Goal: Task Accomplishment & Management: Manage account settings

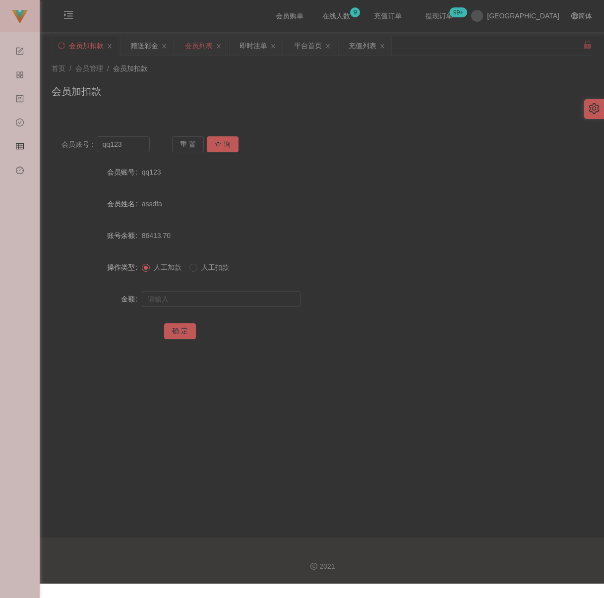
click at [204, 50] on div "会员列表" at bounding box center [199, 45] width 28 height 19
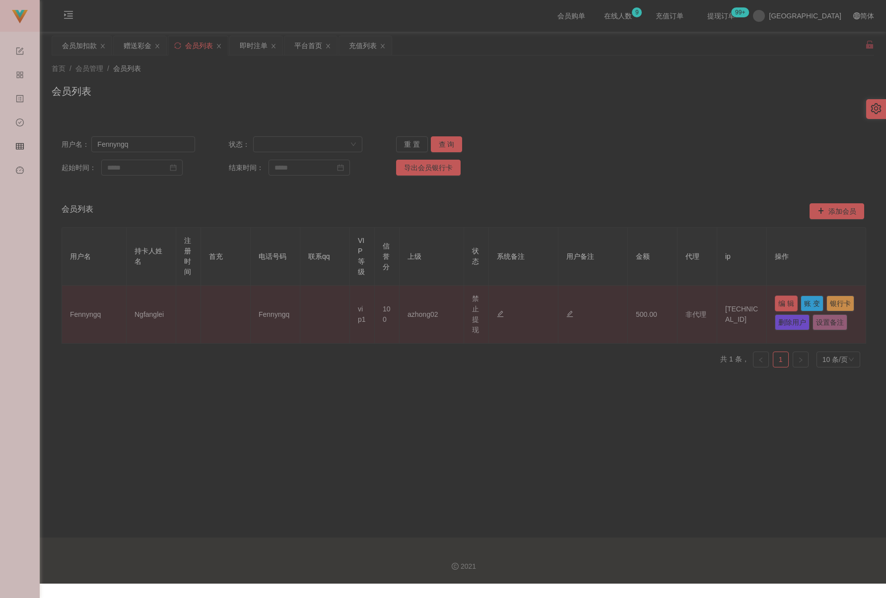
click at [604, 298] on button "编 辑" at bounding box center [786, 304] width 23 height 16
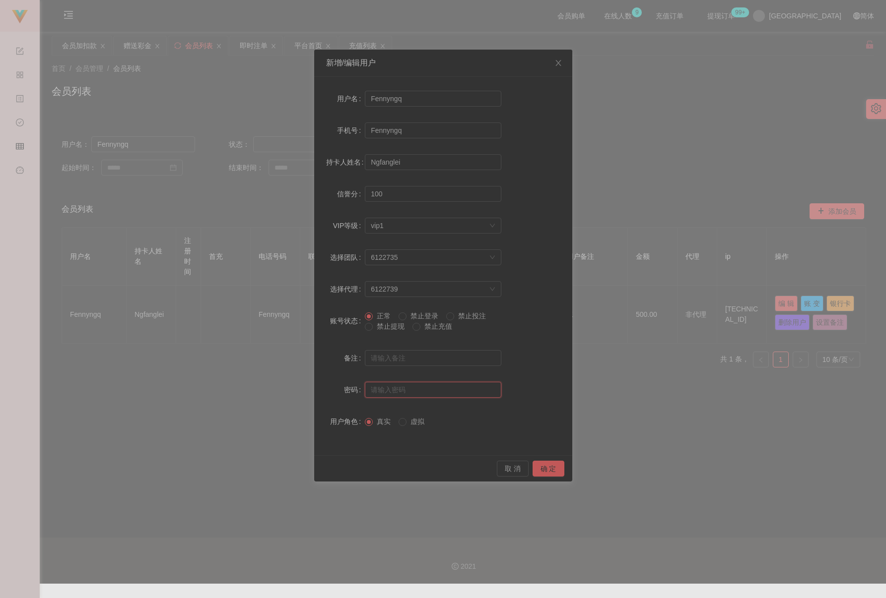
click at [413, 395] on input "text" at bounding box center [433, 390] width 136 height 16
type input "aaa123"
click at [549, 466] on button "确 定" at bounding box center [548, 469] width 32 height 16
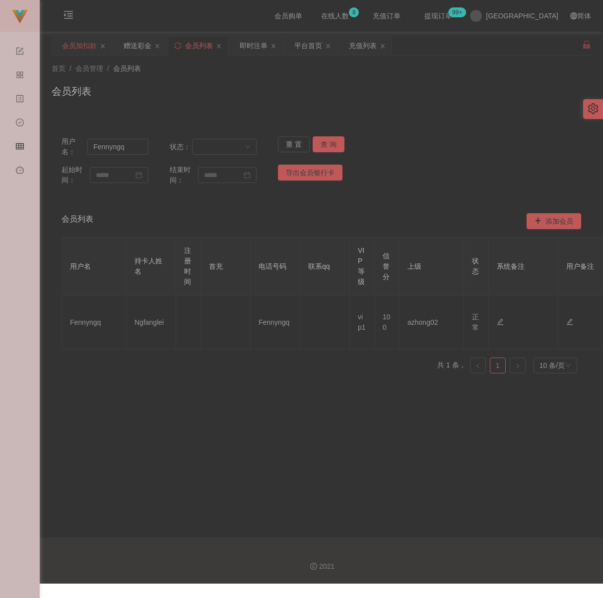
click at [68, 41] on div "会员加扣款" at bounding box center [79, 45] width 35 height 19
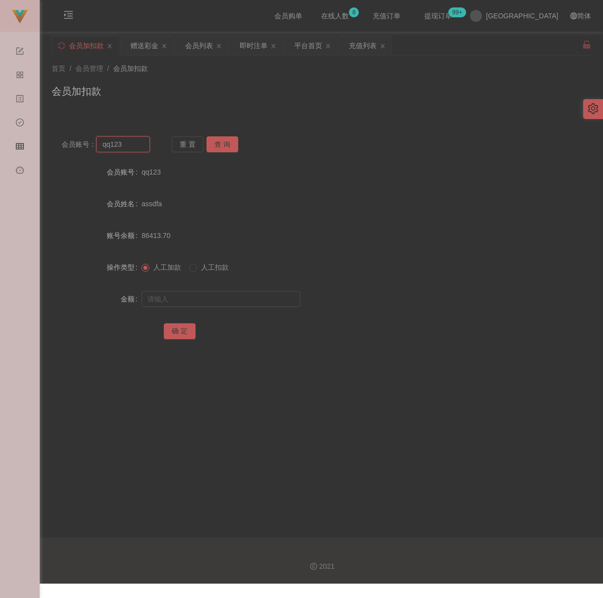
click at [133, 146] on input "qq123" at bounding box center [122, 144] width 53 height 16
paste input "Kheng9788"
type input "Kheng9788"
click at [222, 145] on button "查 询" at bounding box center [222, 144] width 32 height 16
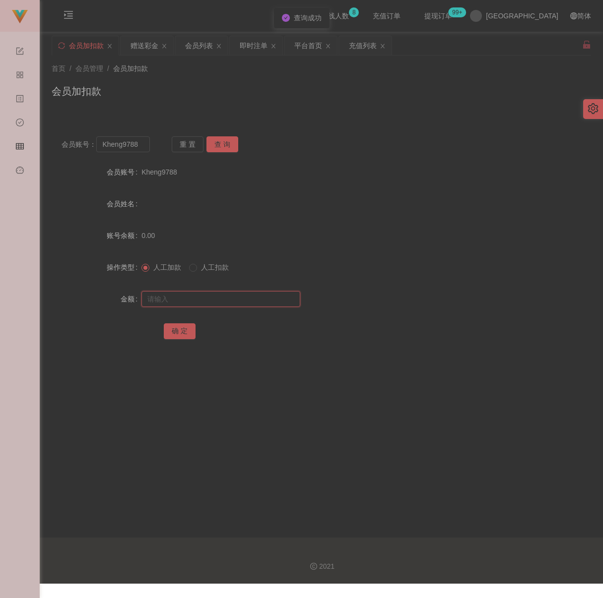
drag, startPoint x: 223, startPoint y: 304, endPoint x: 230, endPoint y: 304, distance: 6.5
click at [223, 304] on input "text" at bounding box center [220, 299] width 159 height 16
click at [225, 303] on input "text" at bounding box center [220, 299] width 159 height 16
paste input "30"
type input "30"
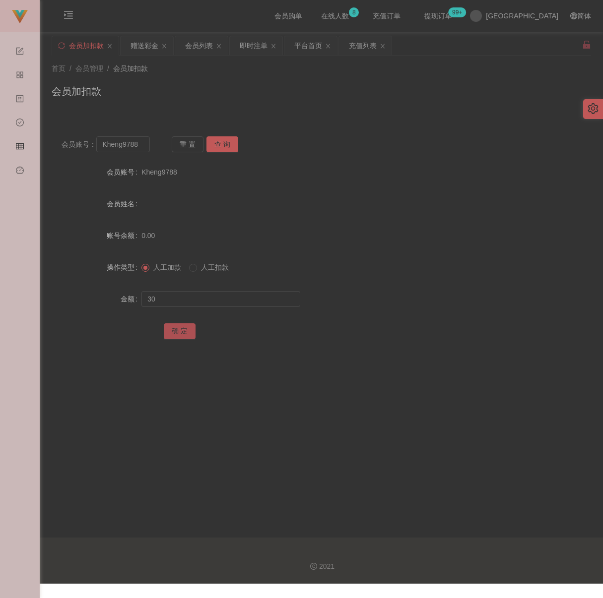
click at [176, 339] on button "确 定" at bounding box center [180, 332] width 32 height 16
click at [210, 40] on div "会员列表" at bounding box center [199, 45] width 28 height 19
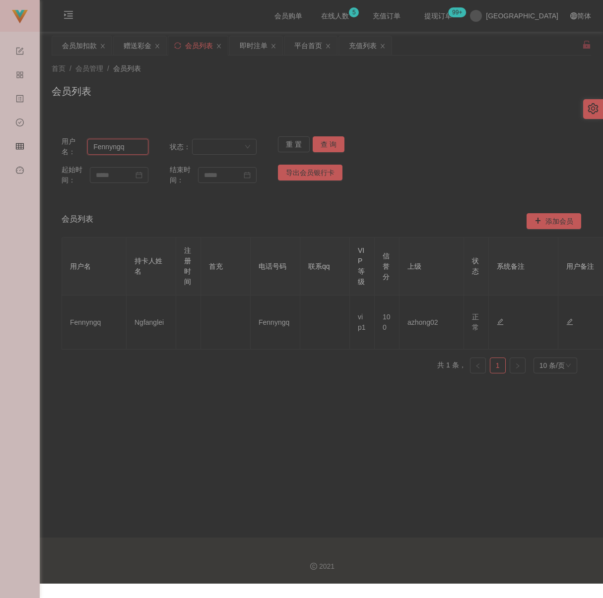
click at [128, 146] on input "Fennyngq" at bounding box center [117, 147] width 61 height 16
paste input "Clm1234"
type input "Clm1234"
click at [325, 143] on button "查 询" at bounding box center [329, 144] width 32 height 16
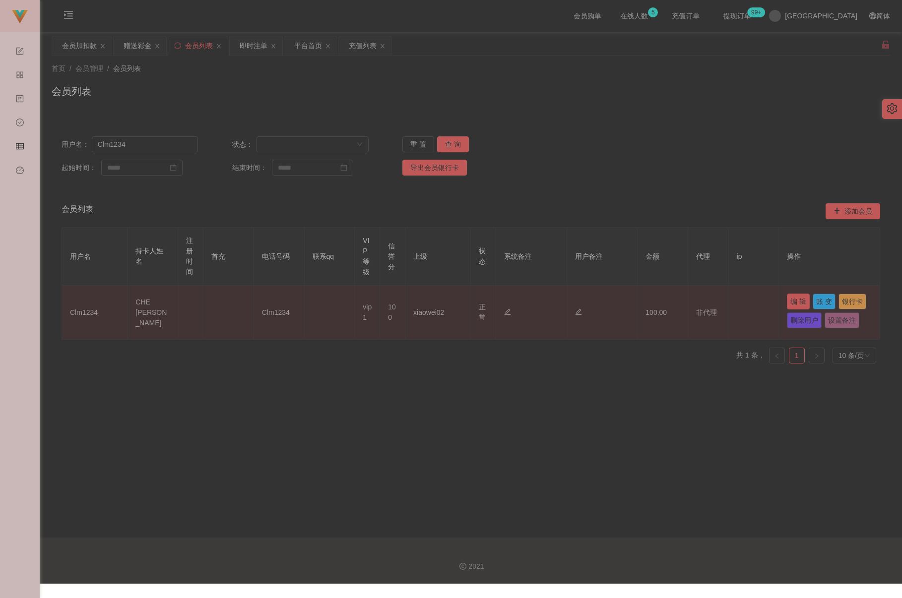
click at [604, 301] on button "编 辑" at bounding box center [798, 302] width 23 height 16
type input "Clm1234"
type input "CHE [PERSON_NAME]"
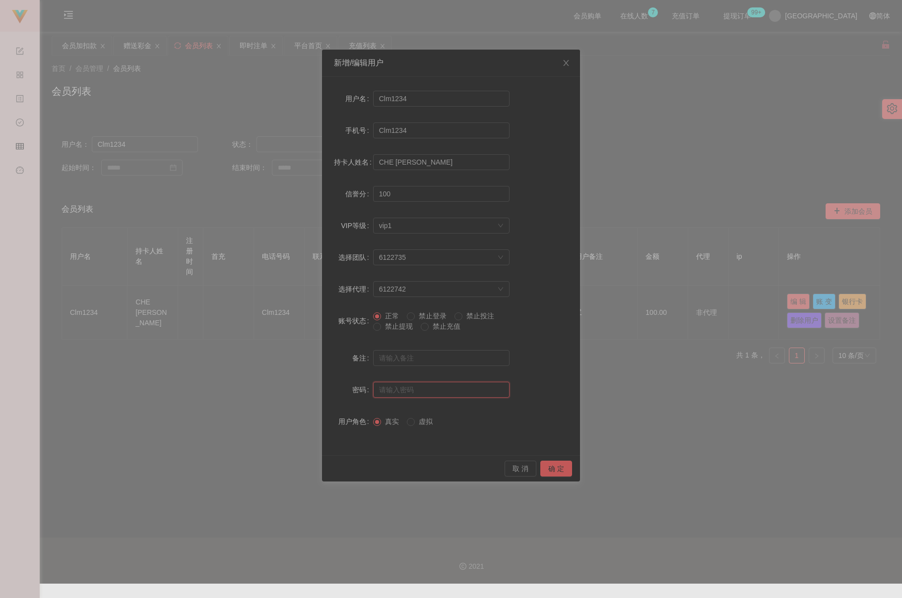
click at [410, 389] on input "text" at bounding box center [441, 390] width 136 height 16
type input "aaa123"
click at [555, 469] on button "确 定" at bounding box center [556, 469] width 32 height 16
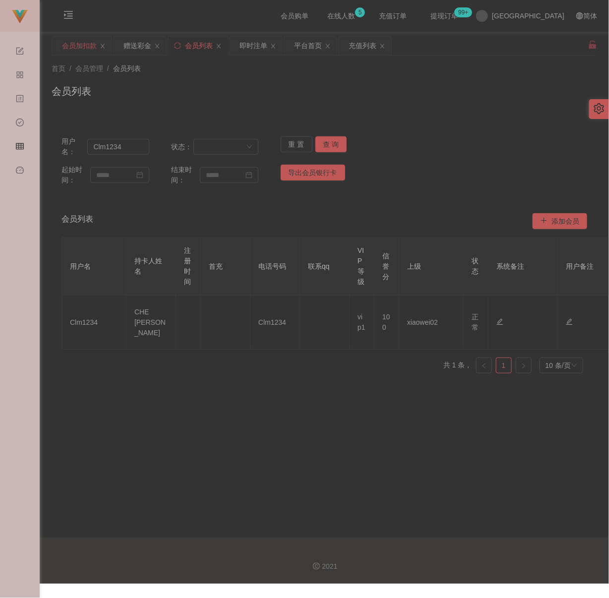
click at [82, 45] on div "会员加扣款" at bounding box center [79, 45] width 35 height 19
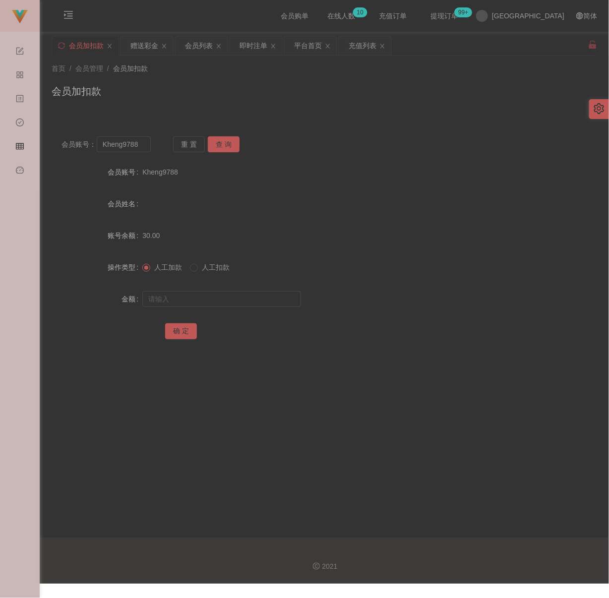
click at [271, 109] on div "首页 / 会员管理 / 会员加扣款 / 会员加扣款" at bounding box center [325, 85] width 570 height 59
click at [146, 145] on input "Kheng9788" at bounding box center [124, 144] width 54 height 16
paste input "qq123"
type input "qq123"
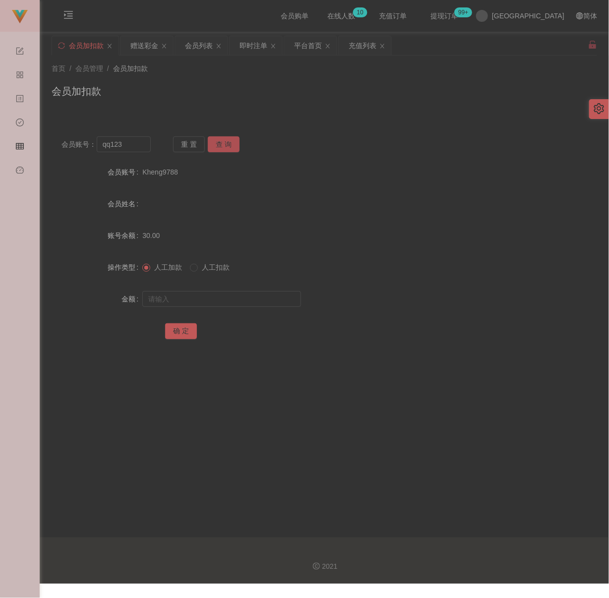
click at [220, 141] on button "查 询" at bounding box center [224, 144] width 32 height 16
click at [224, 295] on input "text" at bounding box center [221, 299] width 159 height 16
click at [265, 299] on input "text" at bounding box center [221, 299] width 159 height 16
paste input "200"
type input "200"
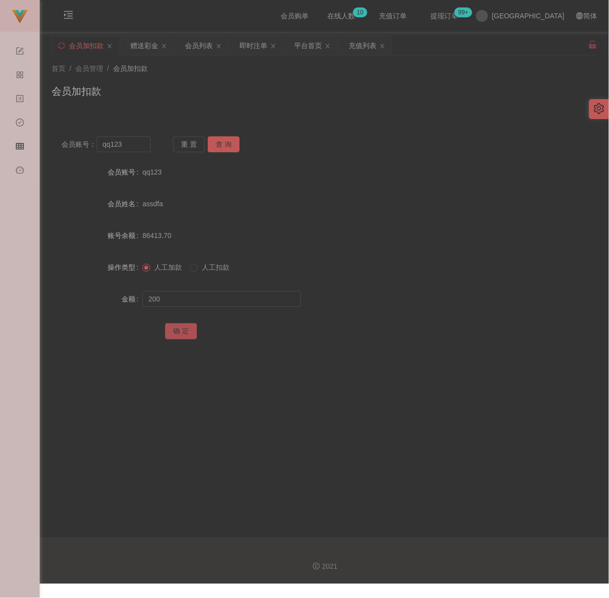
click at [171, 327] on button "确 定" at bounding box center [181, 332] width 32 height 16
click at [295, 93] on div "会员加扣款" at bounding box center [325, 95] width 546 height 23
click at [140, 146] on input "qq123" at bounding box center [124, 144] width 54 height 16
paste input "WW"
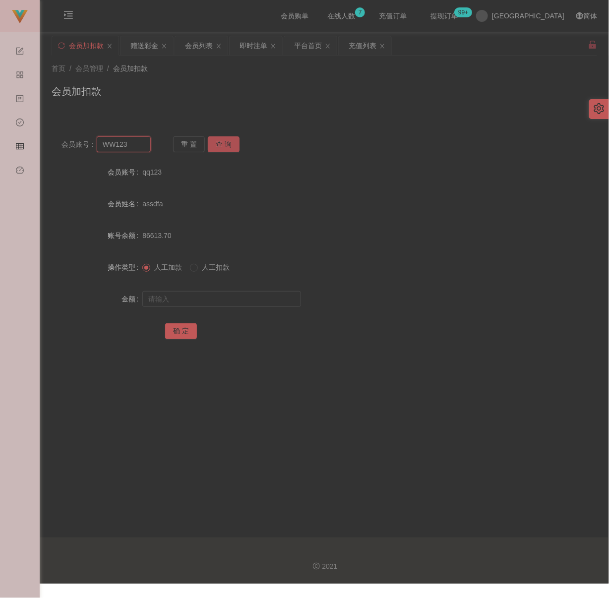
type input "WW123"
click at [228, 140] on button "查 询" at bounding box center [224, 144] width 32 height 16
click at [219, 301] on input "text" at bounding box center [221, 299] width 159 height 16
click at [258, 298] on input "text" at bounding box center [221, 299] width 159 height 16
paste input "100"
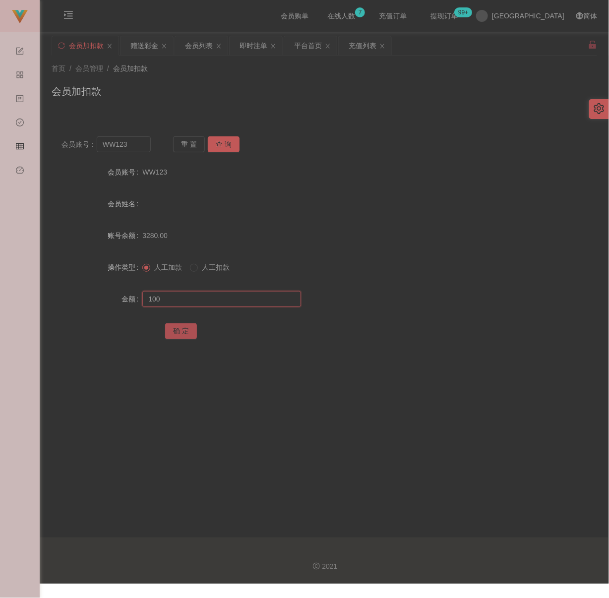
type input "100"
click at [184, 330] on button "确 定" at bounding box center [181, 332] width 32 height 16
click at [330, 98] on div "会员加扣款" at bounding box center [325, 95] width 546 height 23
click at [137, 148] on input "WW123" at bounding box center [124, 144] width 54 height 16
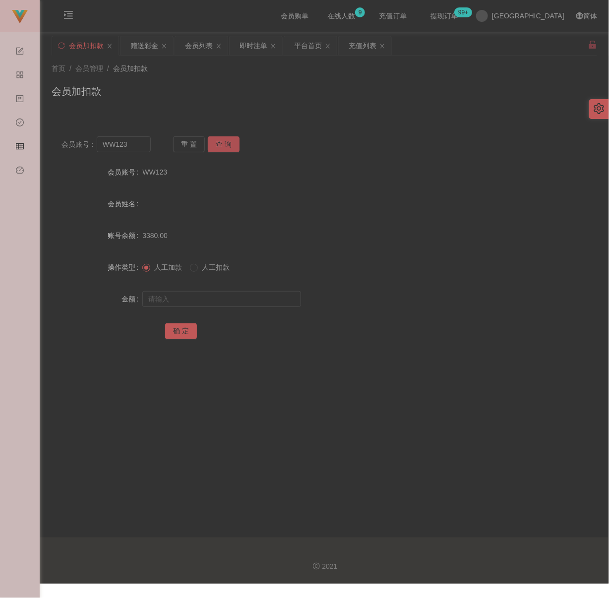
click at [234, 149] on button "查 询" at bounding box center [224, 144] width 32 height 16
click at [225, 143] on button "查 询" at bounding box center [224, 144] width 32 height 16
click at [220, 298] on input "text" at bounding box center [221, 299] width 159 height 16
click at [249, 304] on input "text" at bounding box center [221, 299] width 159 height 16
paste input "30"
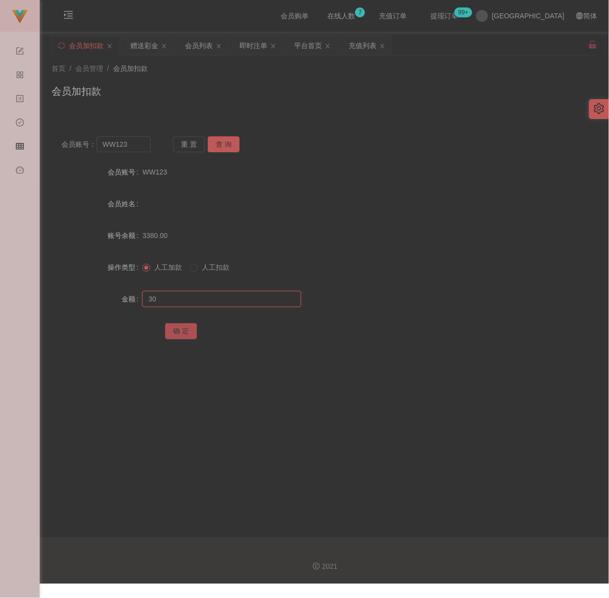
type input "30"
click at [183, 329] on button "确 定" at bounding box center [181, 332] width 32 height 16
click at [441, 91] on div "会员加扣款" at bounding box center [325, 95] width 546 height 23
click at [311, 120] on div "会员账号： WW123 重 置 查 询 会员账号 WW123 会员姓名 账号余额 3410.00 操作类型 人工加款 人工扣款 金额 确 定" at bounding box center [325, 239] width 546 height 248
click at [201, 46] on div "会员列表" at bounding box center [199, 45] width 28 height 19
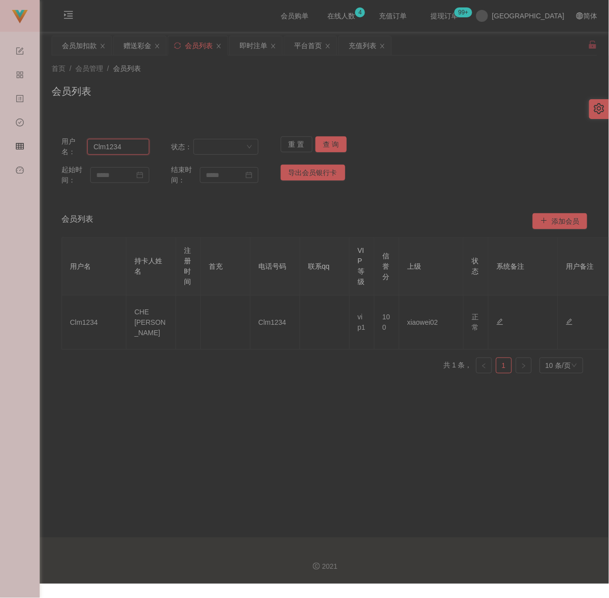
click at [140, 145] on input "Clm1234" at bounding box center [118, 147] width 62 height 16
paste input "text"
click at [329, 143] on button "查 询" at bounding box center [332, 144] width 32 height 16
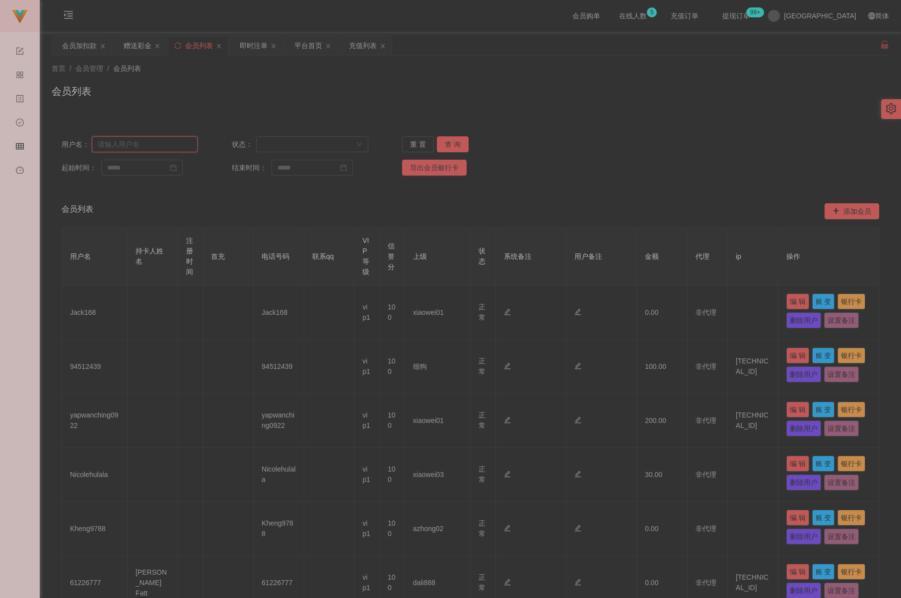
click at [152, 140] on input "text" at bounding box center [145, 144] width 106 height 16
click at [176, 142] on input "text" at bounding box center [145, 144] width 106 height 16
paste input "Ktkchua"
type input "Ktkchua"
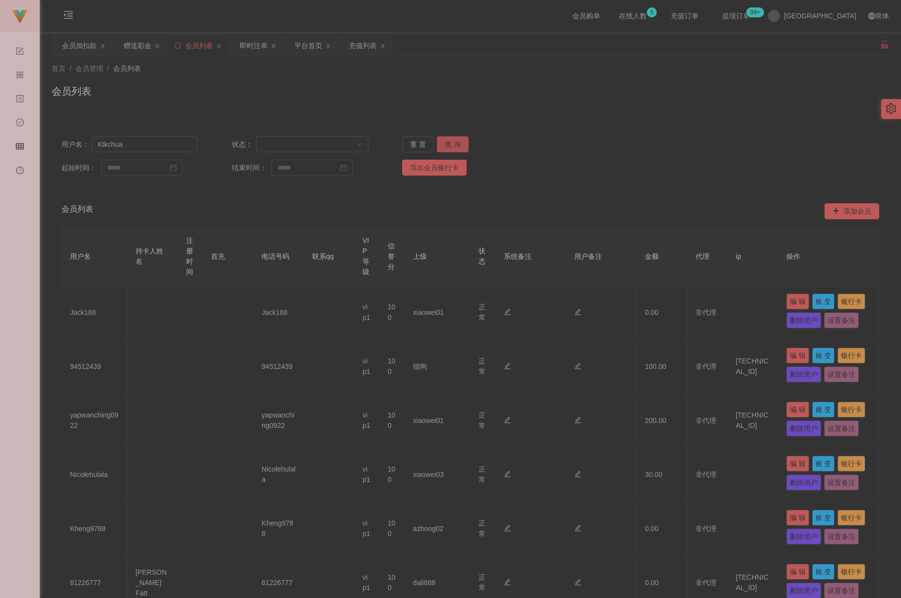
click at [447, 143] on button "查 询" at bounding box center [453, 144] width 32 height 16
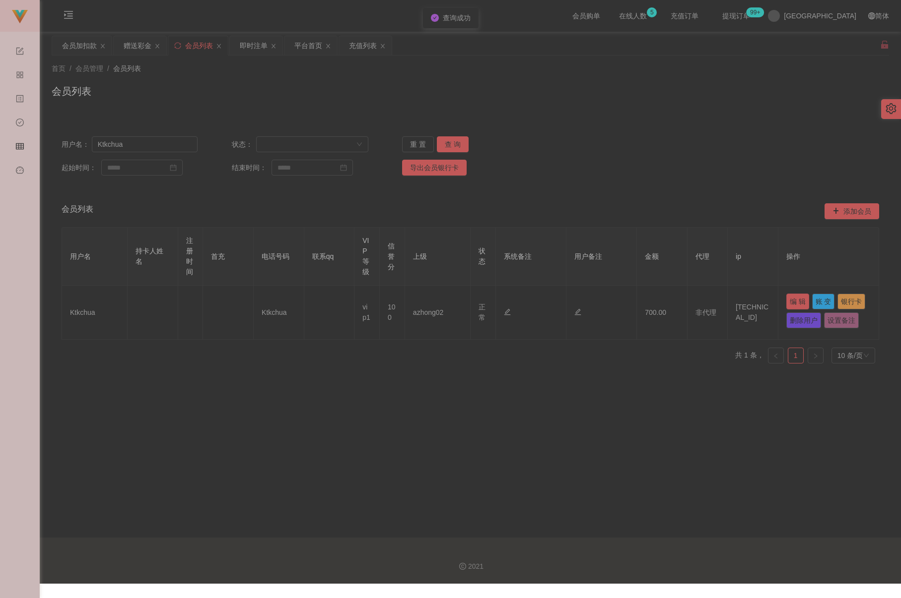
click at [604, 302] on button "编 辑" at bounding box center [797, 302] width 23 height 16
type input "Ktkchua"
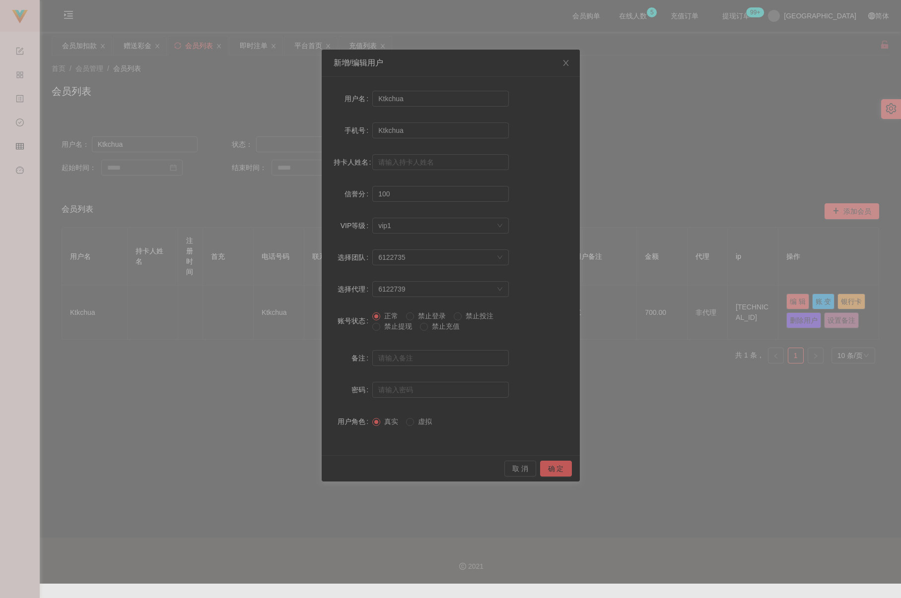
click at [391, 328] on span "禁止提现" at bounding box center [398, 327] width 36 height 8
click at [554, 468] on button "确 定" at bounding box center [556, 469] width 32 height 16
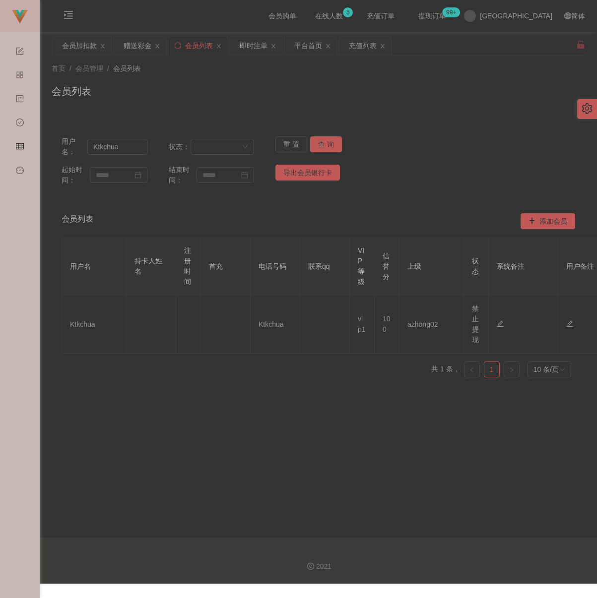
click at [303, 74] on div "首页 / 会员管理 / 会员列表 / 会员列表" at bounding box center [318, 85] width 533 height 43
click at [118, 150] on input "Ktkchua" at bounding box center [117, 147] width 60 height 16
paste input "Jimmy0303"
type input "Jimmy0303"
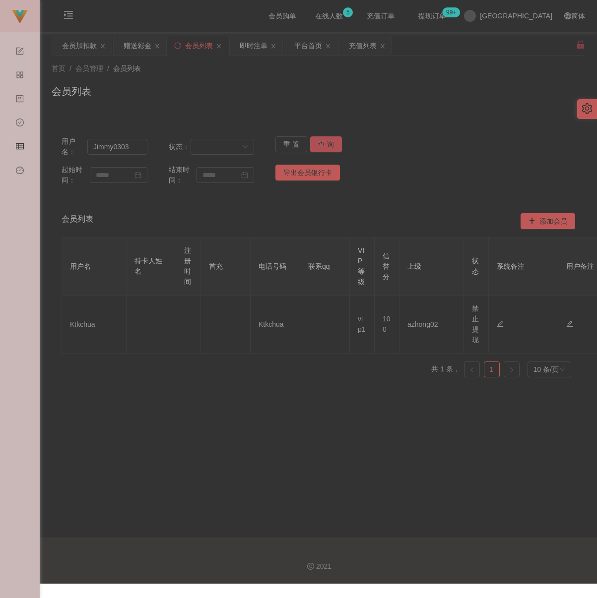
click at [313, 142] on button "查 询" at bounding box center [326, 144] width 32 height 16
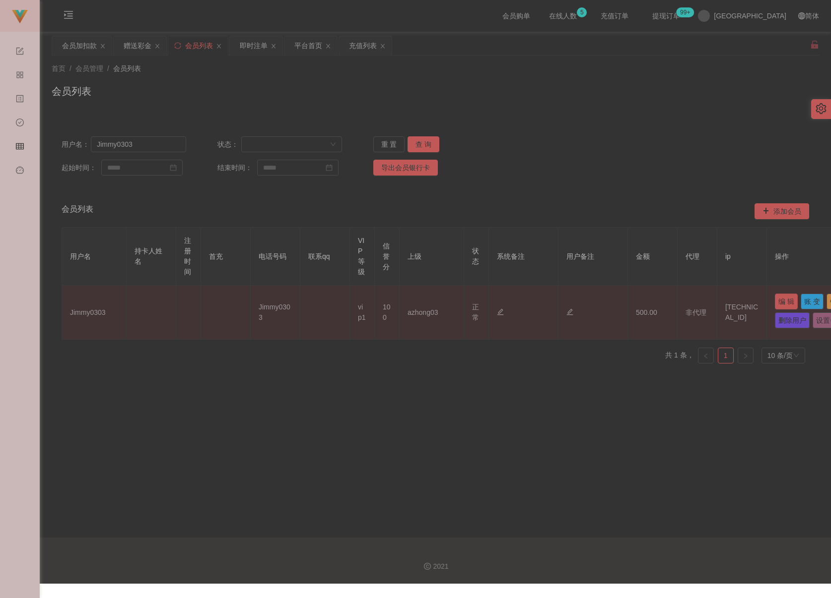
click at [604, 303] on button "编 辑" at bounding box center [786, 302] width 23 height 16
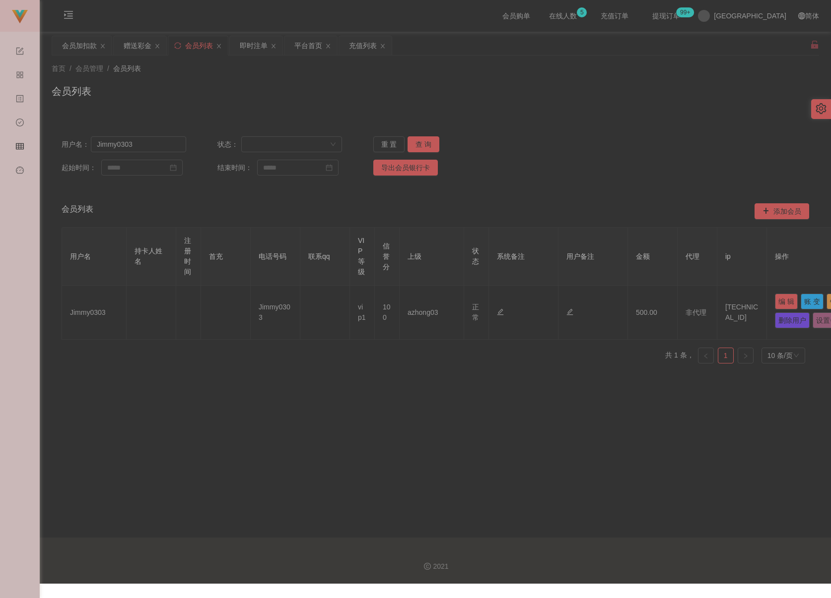
type input "Jimmy0303"
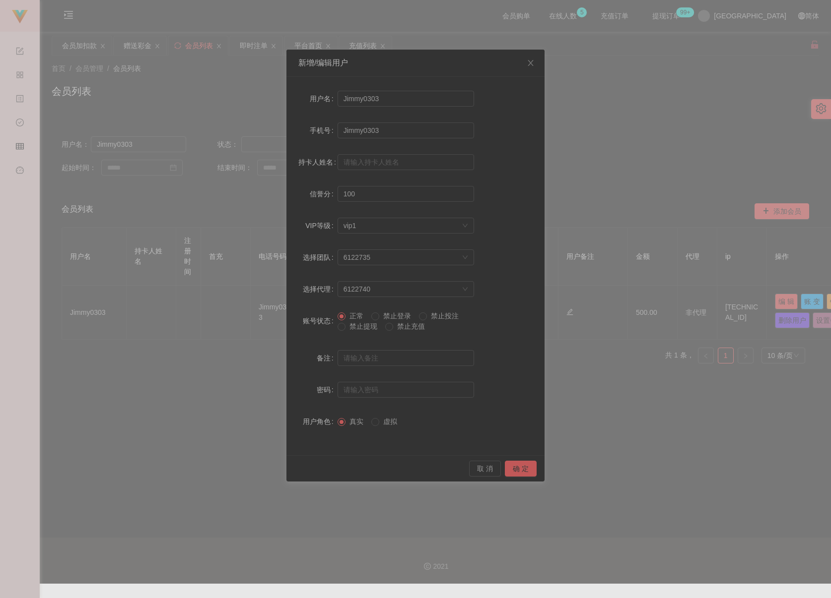
click at [352, 327] on span "禁止提现" at bounding box center [363, 327] width 36 height 8
click at [523, 467] on button "确 定" at bounding box center [521, 469] width 32 height 16
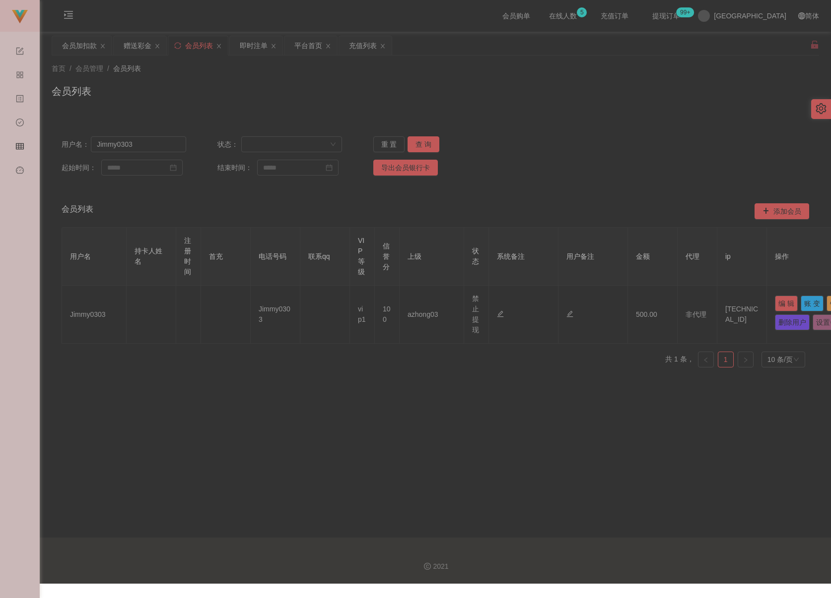
click at [569, 165] on div "起始时间： 结束时间： 导出会员银行卡" at bounding box center [435, 168] width 747 height 16
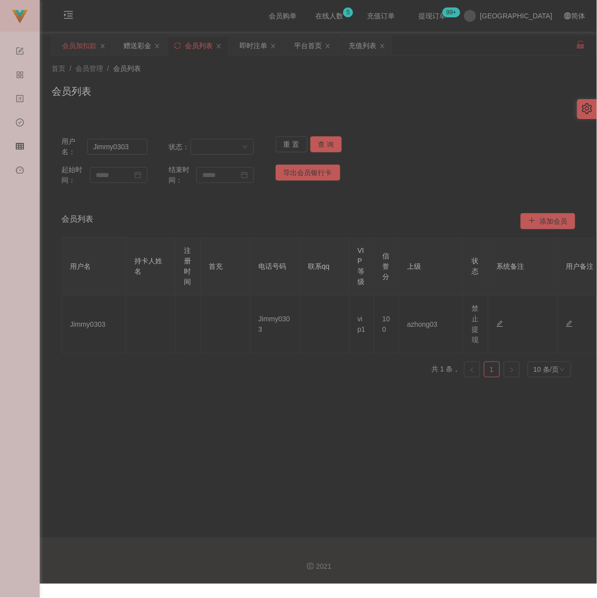
click at [90, 51] on div "会员加扣款" at bounding box center [79, 45] width 35 height 19
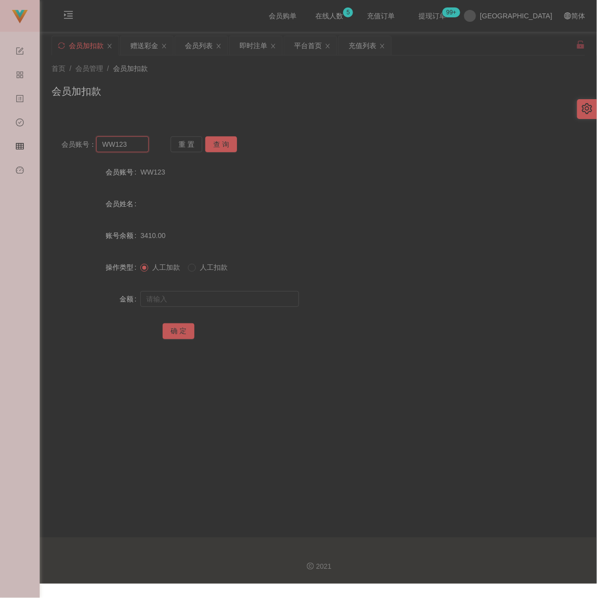
click at [137, 152] on input "WW123" at bounding box center [122, 144] width 53 height 16
paste input "1234Zeta"
type input "1234Zeta"
click at [235, 149] on button "查 询" at bounding box center [221, 144] width 32 height 16
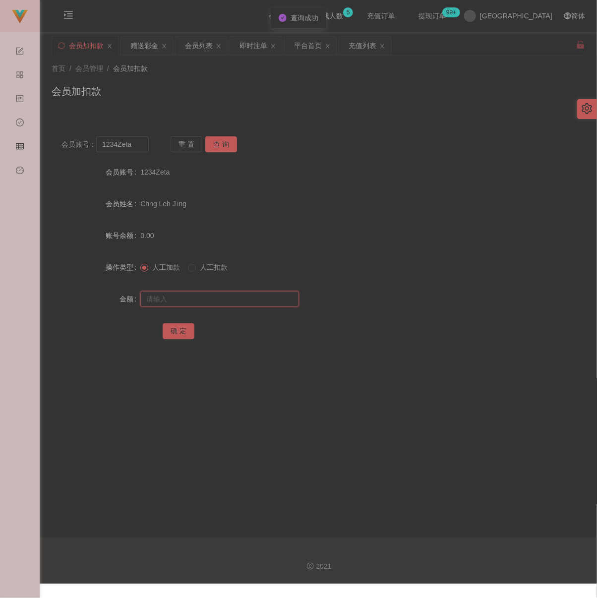
click at [221, 304] on input "text" at bounding box center [219, 299] width 159 height 16
click at [220, 305] on input "text" at bounding box center [219, 299] width 159 height 16
paste input "100"
type input "100"
click at [185, 338] on button "确 定" at bounding box center [179, 332] width 32 height 16
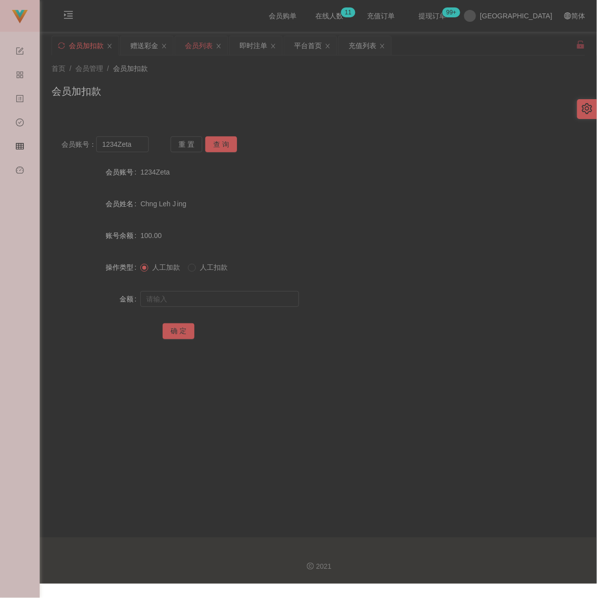
click at [202, 49] on div "会员列表" at bounding box center [199, 45] width 28 height 19
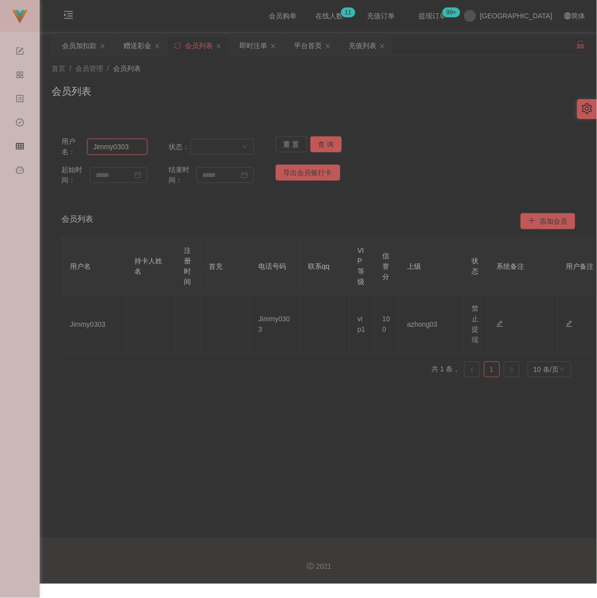
click at [129, 147] on input "Jimmy0303" at bounding box center [117, 147] width 60 height 16
paste input "0143406048"
type input "0143406048"
click at [328, 137] on button "查 询" at bounding box center [327, 144] width 32 height 16
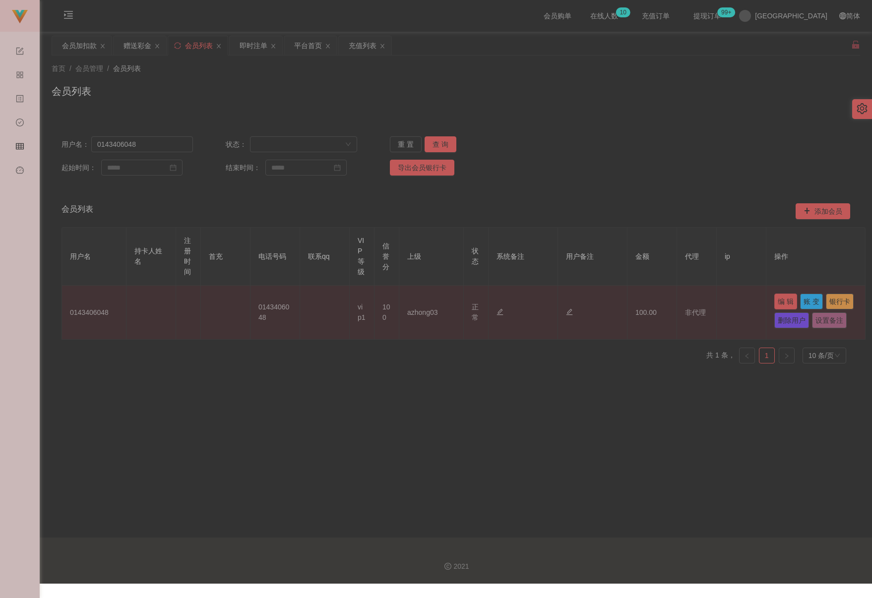
click at [604, 298] on button "编 辑" at bounding box center [786, 302] width 23 height 16
type input "0143406048"
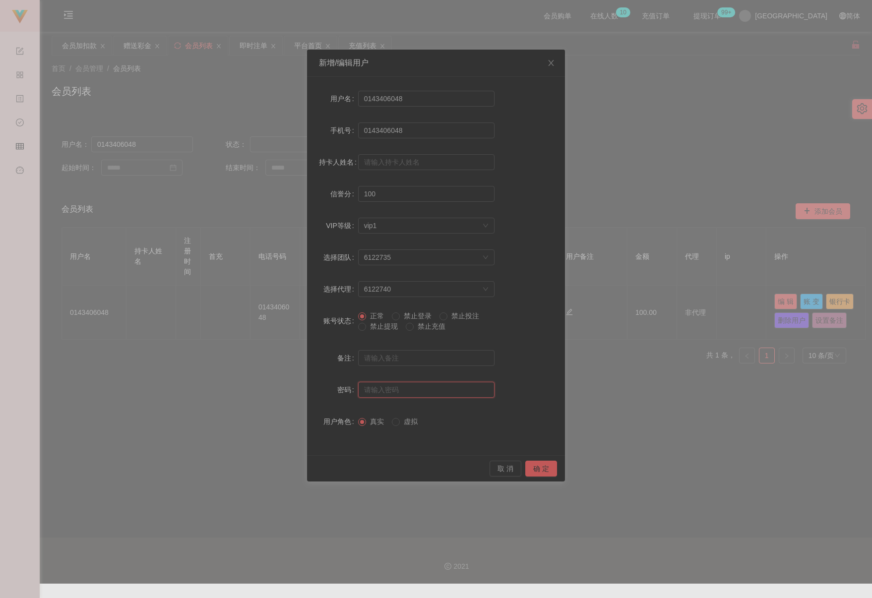
click at [382, 391] on input "text" at bounding box center [426, 390] width 136 height 16
type input "aaa123"
click at [540, 467] on button "确 定" at bounding box center [542, 469] width 32 height 16
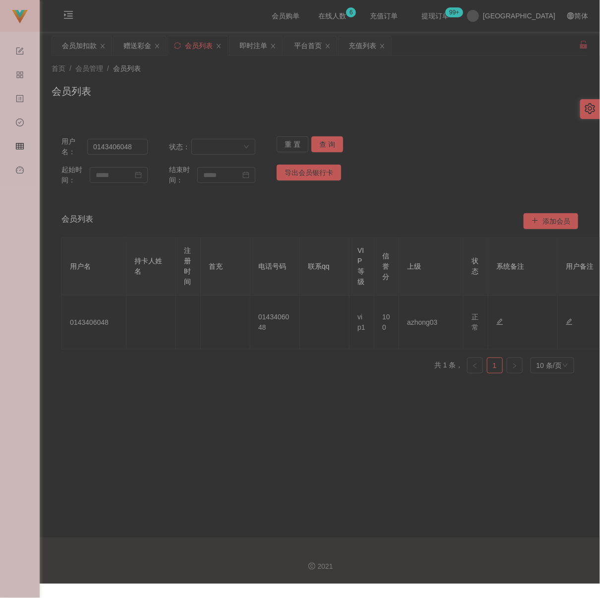
click at [135, 105] on div "会员列表" at bounding box center [320, 95] width 537 height 23
click at [83, 51] on div "会员加扣款" at bounding box center [79, 45] width 35 height 19
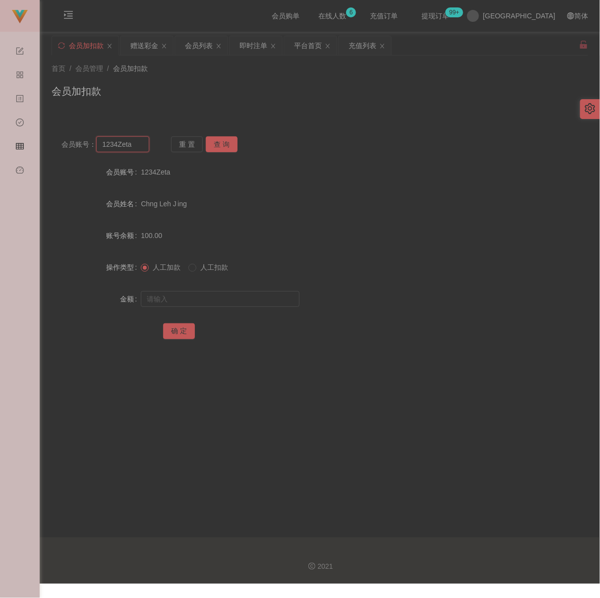
click at [139, 149] on input "1234Zeta" at bounding box center [122, 144] width 53 height 16
paste input "Leong6749"
type input "Leong6749"
click at [215, 146] on button "查 询" at bounding box center [222, 144] width 32 height 16
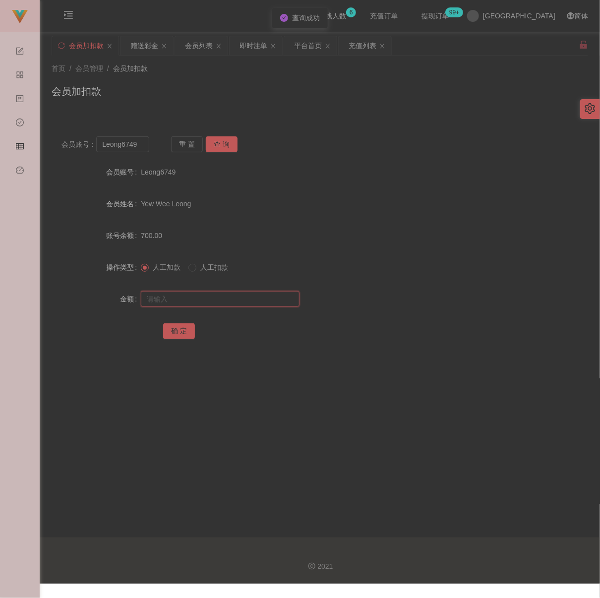
click at [197, 299] on input "text" at bounding box center [220, 299] width 159 height 16
type input "200"
click at [173, 332] on button "确 定" at bounding box center [179, 332] width 32 height 16
click at [329, 73] on div "首页 / 会员管理 / 会员加扣款 /" at bounding box center [320, 69] width 537 height 10
click at [145, 149] on input "Leong6749" at bounding box center [122, 144] width 53 height 16
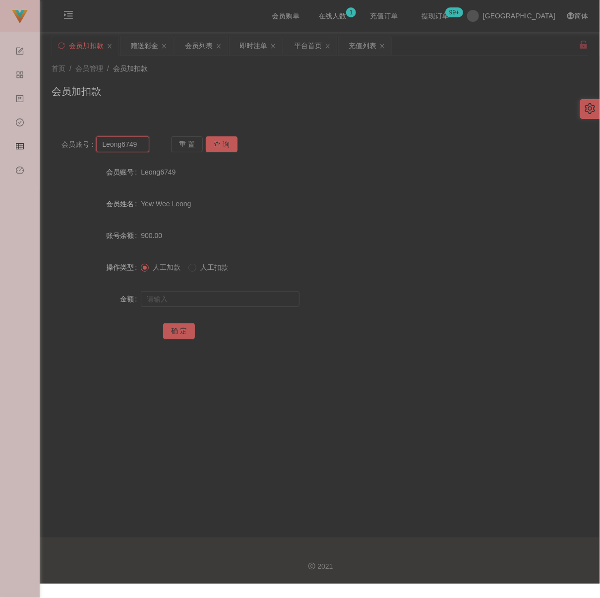
click at [145, 149] on input "Leong6749" at bounding box center [122, 144] width 53 height 16
paste input "Franky123"
type input "Franky123"
click at [218, 145] on button "查 询" at bounding box center [222, 144] width 32 height 16
click at [207, 307] on input "text" at bounding box center [220, 299] width 159 height 16
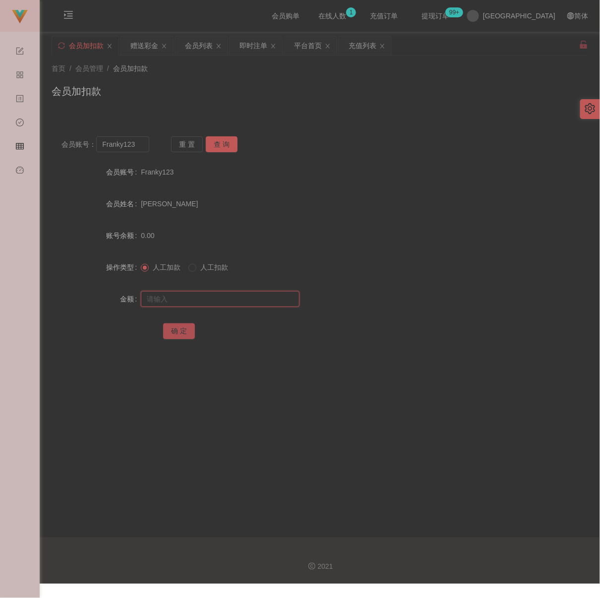
paste input "100"
type input "100"
click at [177, 336] on button "确 定" at bounding box center [179, 332] width 32 height 16
click at [137, 152] on input "Franky123" at bounding box center [122, 144] width 53 height 16
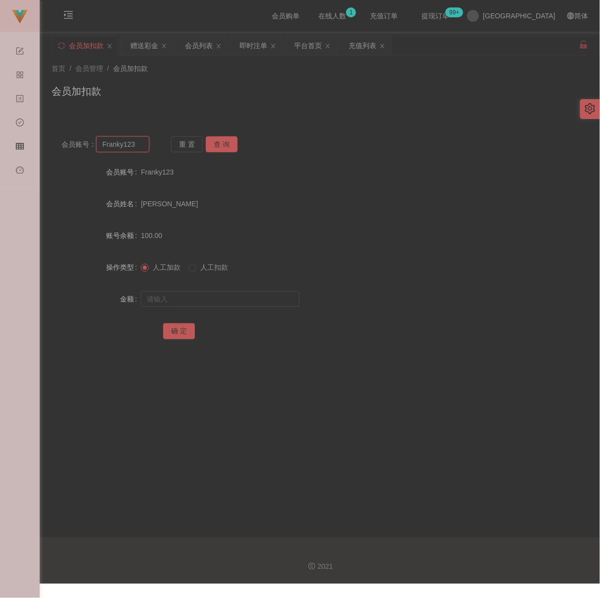
paste input "moozhenxing"
type input "moozhenxing"
click at [222, 143] on button "查 询" at bounding box center [222, 144] width 32 height 16
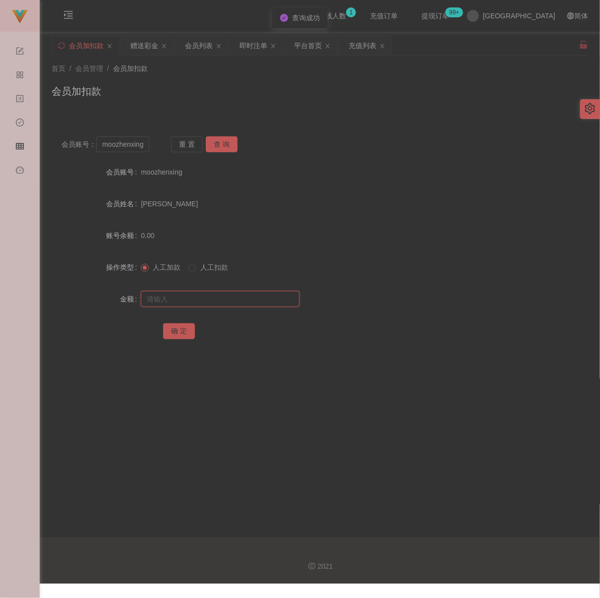
click at [235, 305] on input "text" at bounding box center [220, 299] width 159 height 16
type input "100"
click at [173, 332] on button "确 定" at bounding box center [179, 332] width 32 height 16
drag, startPoint x: 360, startPoint y: 97, endPoint x: 351, endPoint y: 97, distance: 8.9
click at [360, 97] on div "会员加扣款" at bounding box center [320, 95] width 537 height 23
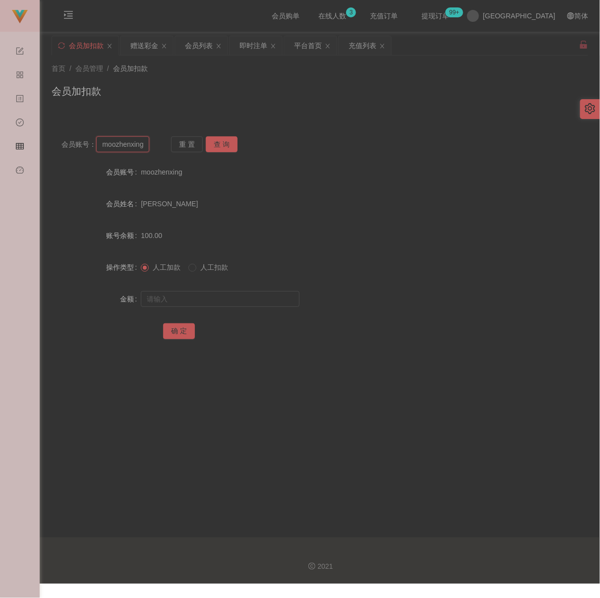
click at [142, 145] on input "moozhenxing" at bounding box center [122, 144] width 53 height 16
paste input "YaChiangWo"
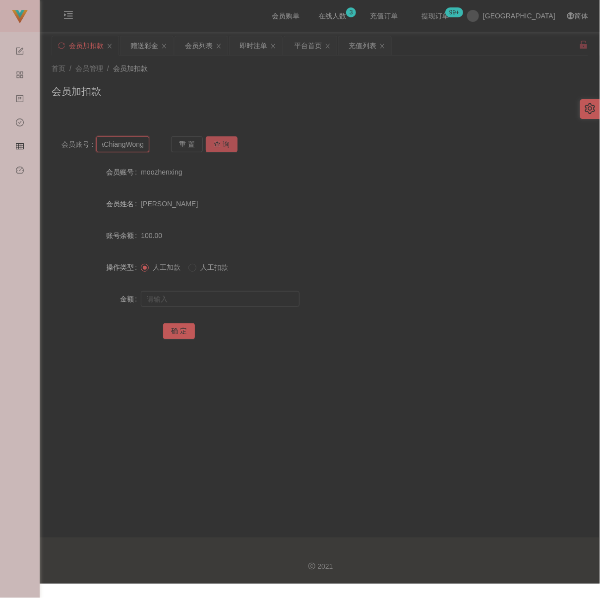
type input "YaChiangWong"
click at [231, 140] on button "查 询" at bounding box center [222, 144] width 32 height 16
click at [234, 299] on input "text" at bounding box center [220, 299] width 159 height 16
click at [292, 303] on input "text" at bounding box center [220, 299] width 159 height 16
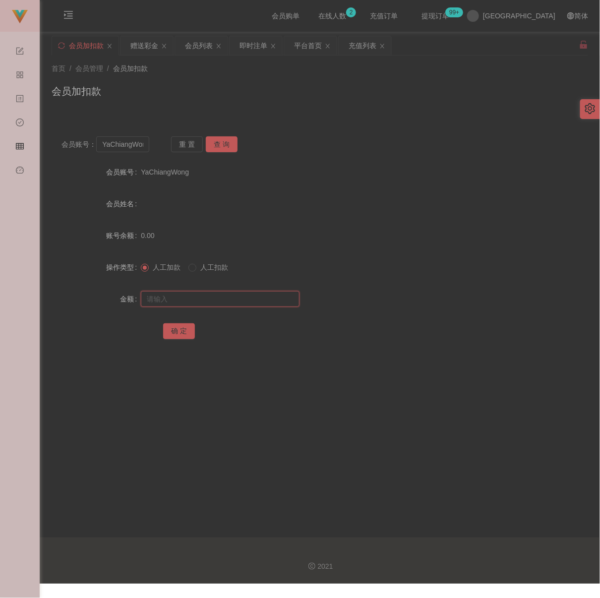
paste input "130"
type input "130"
click at [174, 339] on button "确 定" at bounding box center [179, 332] width 32 height 16
click at [363, 106] on div "会员加扣款" at bounding box center [320, 95] width 537 height 23
click at [504, 82] on div "首页 / 会员管理 / 会员加扣款 / 会员加扣款" at bounding box center [320, 85] width 537 height 43
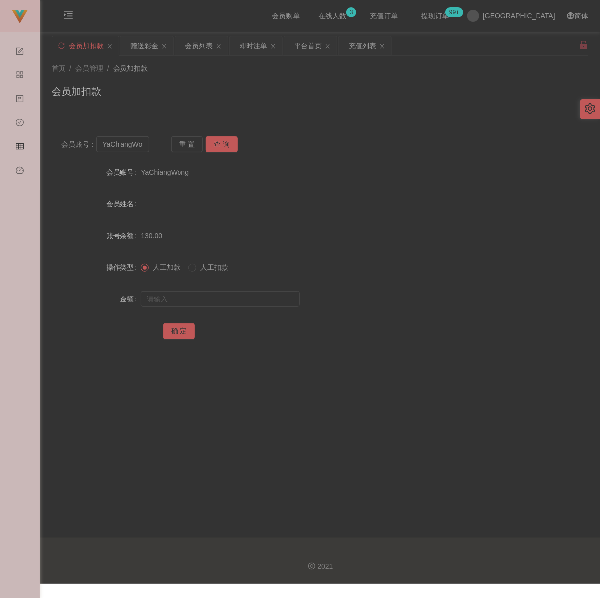
click at [301, 100] on div "会员加扣款" at bounding box center [320, 95] width 537 height 23
